Goal: Find contact information: Find contact information

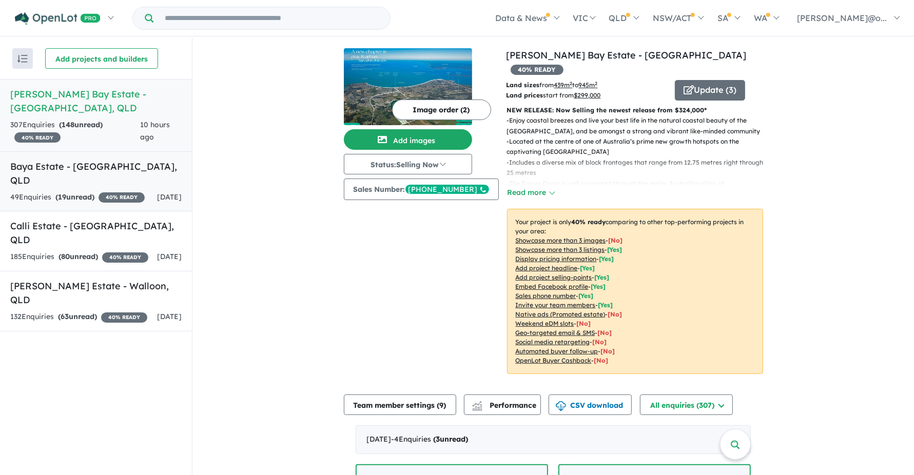
click at [104, 168] on h5 "Baya Estate - Redland Bay , QLD" at bounding box center [95, 174] width 171 height 28
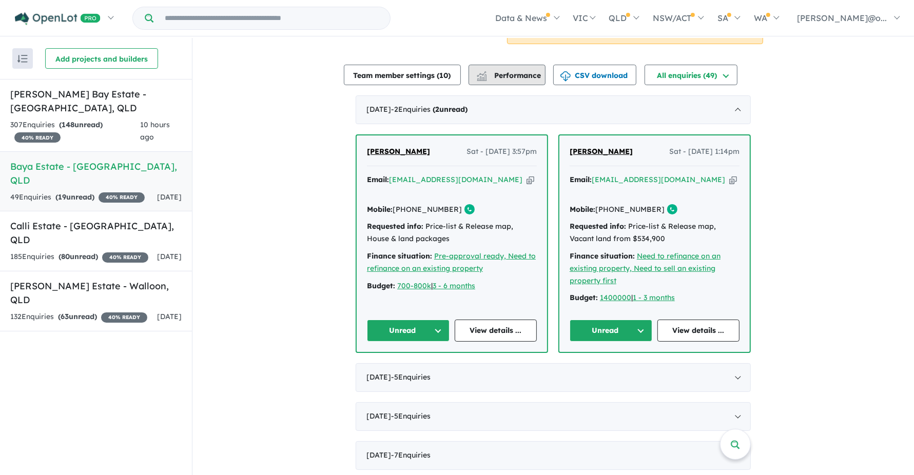
scroll to position [351, 0]
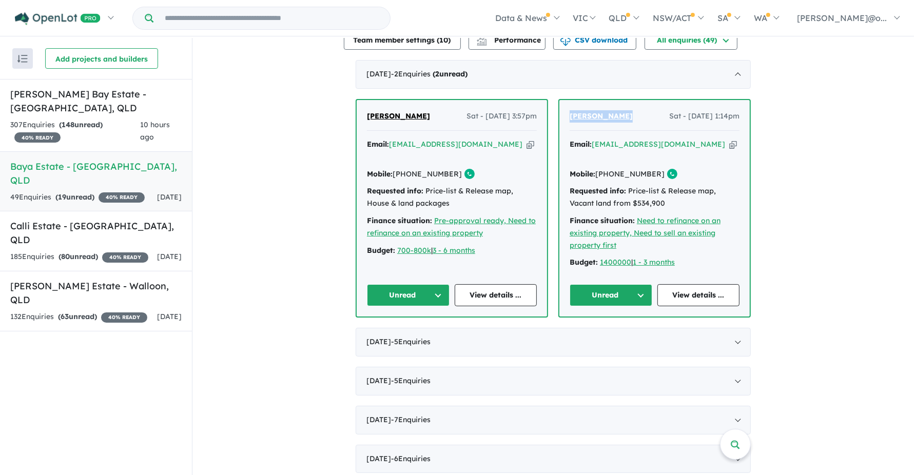
drag, startPoint x: 635, startPoint y: 117, endPoint x: 558, endPoint y: 113, distance: 77.6
click at [559, 113] on div "Meagan McPhee Sat - 06/09/2025, 1:14pm Email: meaganmcphee@hotmail.com Copied! …" at bounding box center [654, 208] width 190 height 217
copy span "[PERSON_NAME]"
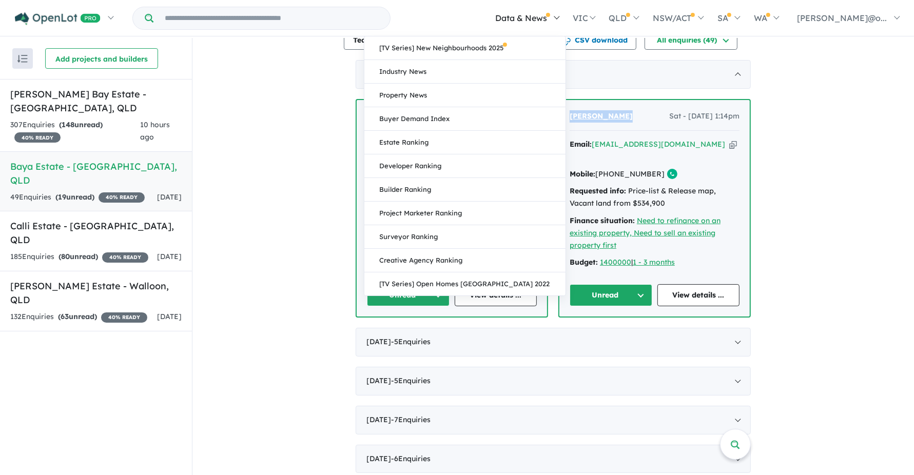
scroll to position [351, 0]
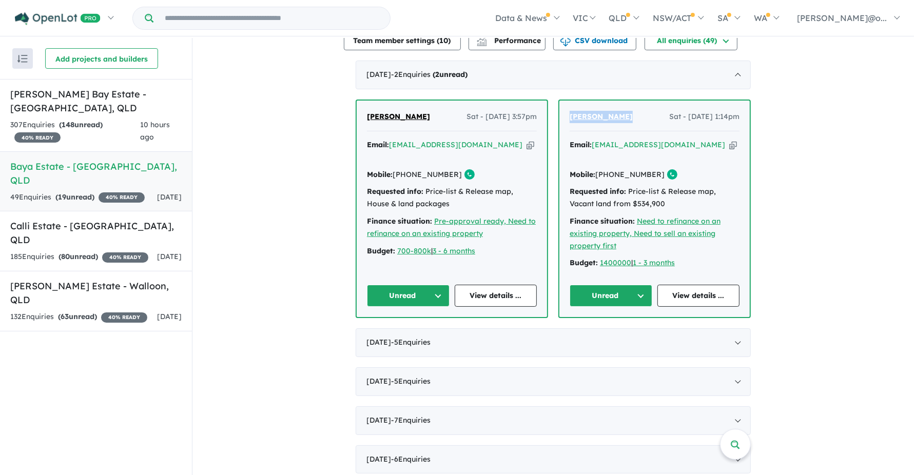
click at [729, 148] on icon "button" at bounding box center [733, 145] width 8 height 11
copy span "[PERSON_NAME]"
drag, startPoint x: 688, startPoint y: 165, endPoint x: 596, endPoint y: 167, distance: 91.9
click at [596, 169] on div "Mobile: +61 408 707 728 Copied!" at bounding box center [655, 175] width 170 height 12
copy div "+61 408 707 728 Copied!"
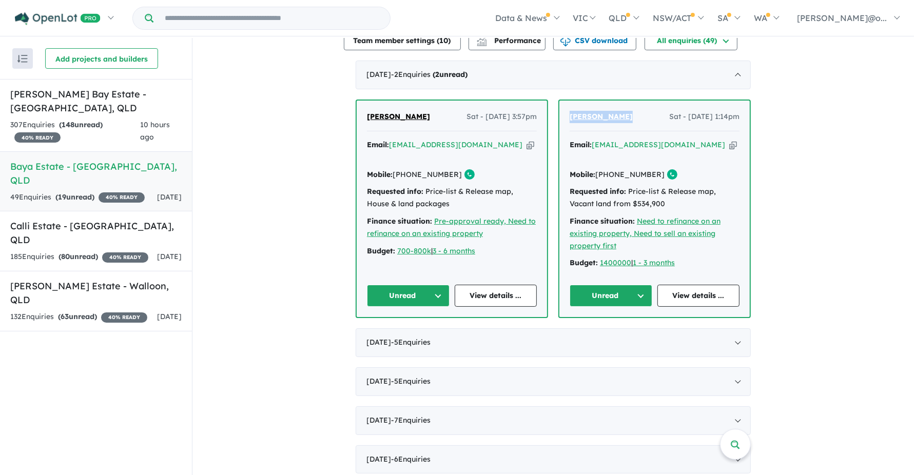
drag, startPoint x: 637, startPoint y: 115, endPoint x: 552, endPoint y: 112, distance: 85.2
click at [552, 112] on div "J D Sat - 06/09/2025, 3:57pm Email: jadalisay16@gmail.com Copied! Mobile: +61 4…" at bounding box center [553, 209] width 395 height 219
copy span "[PERSON_NAME]"
click at [729, 144] on icon "button" at bounding box center [733, 145] width 8 height 11
copy span "[PERSON_NAME]"
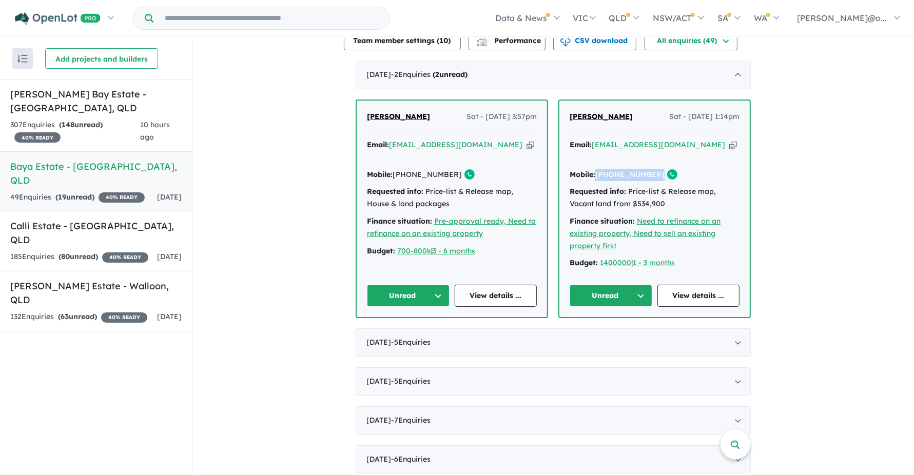
drag, startPoint x: 681, startPoint y: 165, endPoint x: 596, endPoint y: 166, distance: 85.2
click at [596, 169] on div "Mobile: +61 408 707 728 Copied!" at bounding box center [655, 175] width 170 height 12
copy div "+61 408 707 728 Copied!"
